Goal: Transaction & Acquisition: Obtain resource

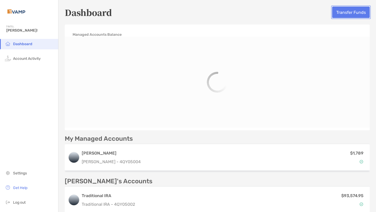
click at [352, 16] on button "Transfer Funds" at bounding box center [351, 12] width 38 height 11
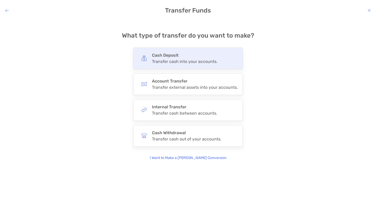
click at [189, 59] on div "Transfer cash into your accounts." at bounding box center [184, 61] width 65 height 5
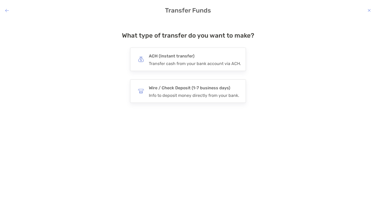
click at [189, 59] on h4 "ACH (Instant transfer)" at bounding box center [195, 55] width 92 height 7
click at [0, 0] on input "***" at bounding box center [0, 0] width 0 height 0
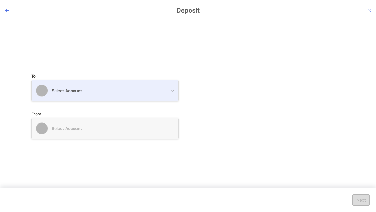
click at [144, 92] on h4 "Select account" at bounding box center [108, 90] width 113 height 5
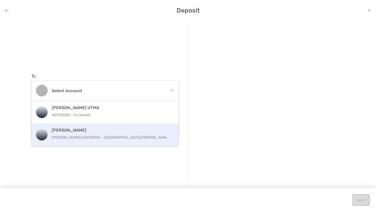
click at [122, 133] on div "Roth IRA Roth IRA 4QY05004 - Heston Busby" at bounding box center [111, 135] width 118 height 14
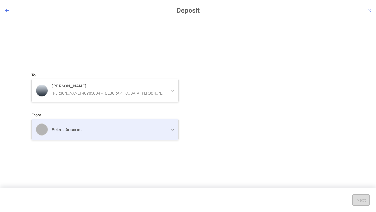
click at [115, 132] on div "Select account" at bounding box center [105, 129] width 147 height 20
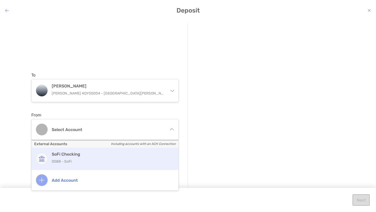
click at [103, 154] on h4 "SoFi Checking" at bounding box center [111, 154] width 118 height 5
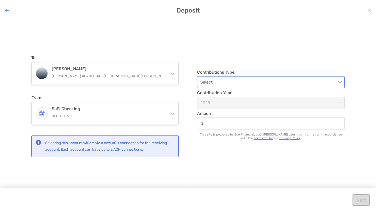
click at [248, 84] on input "modal" at bounding box center [268, 81] width 136 height 11
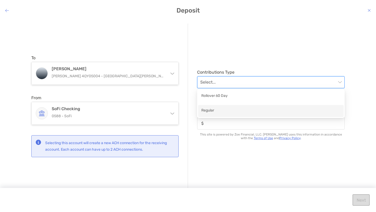
click at [228, 113] on div "Regular" at bounding box center [270, 110] width 139 height 7
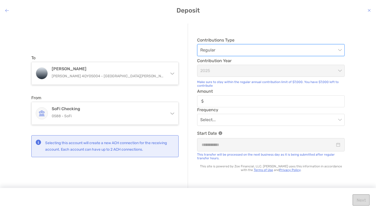
click at [214, 105] on div "modal" at bounding box center [270, 101] width 147 height 12
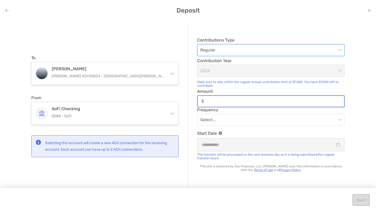
click at [214, 103] on input "Amount" at bounding box center [275, 101] width 138 height 4
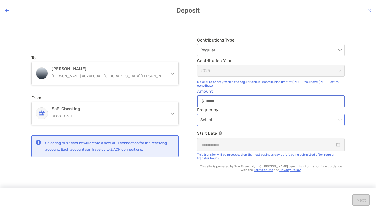
type input "*****"
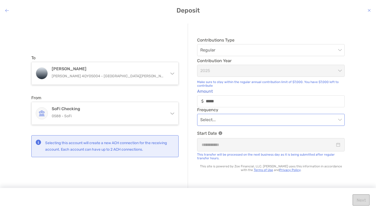
click at [218, 120] on input "modal" at bounding box center [268, 119] width 136 height 11
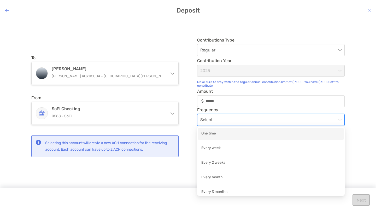
click at [216, 136] on div "One time" at bounding box center [270, 133] width 139 height 7
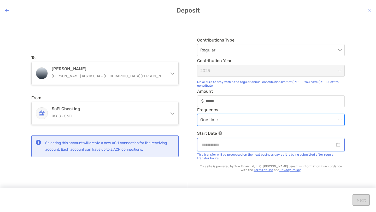
click at [226, 144] on input "modal" at bounding box center [267, 144] width 133 height 7
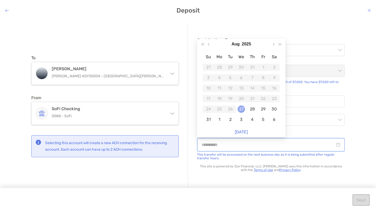
type input "**********"
click at [242, 110] on div "27" at bounding box center [240, 108] width 7 height 7
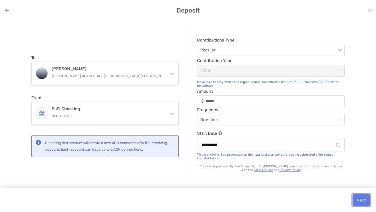
click at [359, 202] on button "Next" at bounding box center [360, 199] width 17 height 11
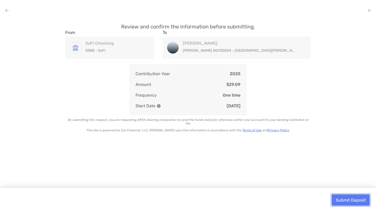
click at [359, 202] on button "Submit Deposit" at bounding box center [350, 199] width 38 height 11
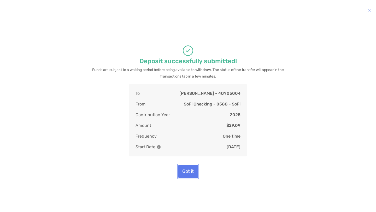
click at [188, 170] on button "Got it" at bounding box center [188, 171] width 20 height 13
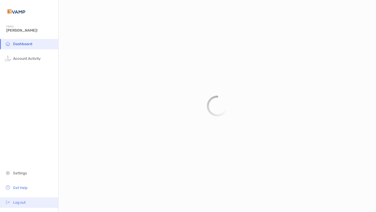
click at [17, 203] on span "Log out" at bounding box center [19, 202] width 13 height 4
